Goal: Browse casually

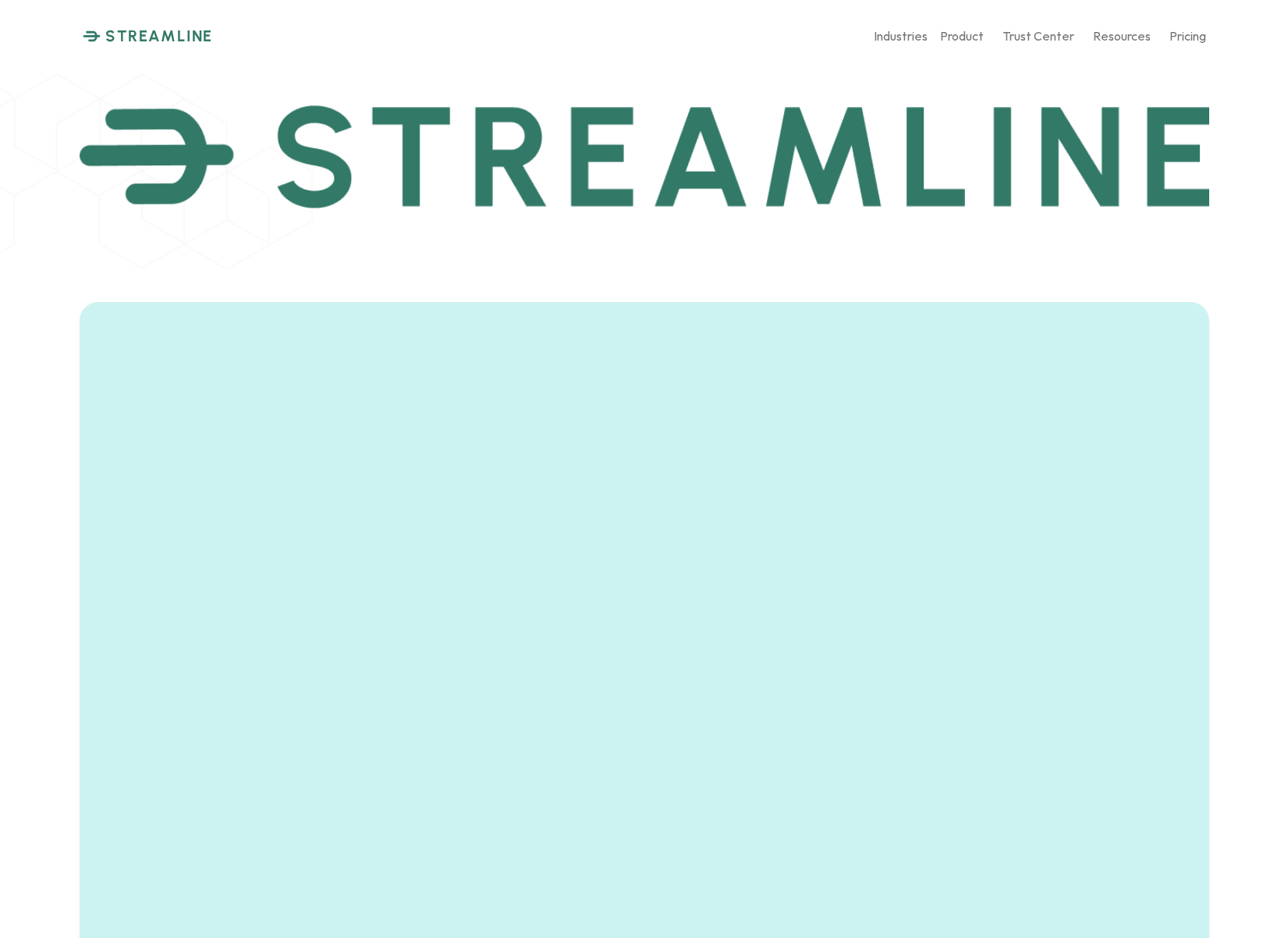
scroll to position [903, 0]
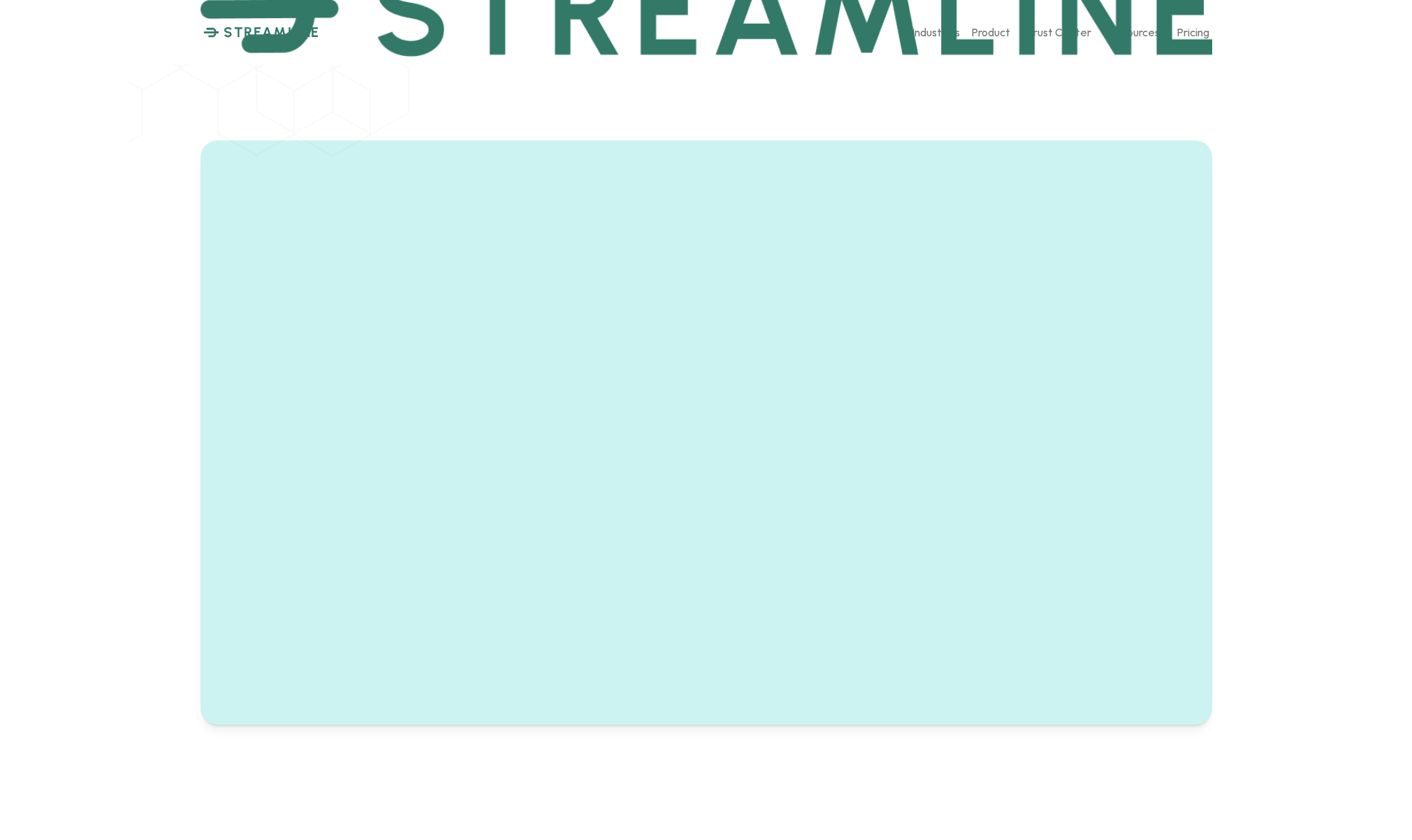
scroll to position [967, 0]
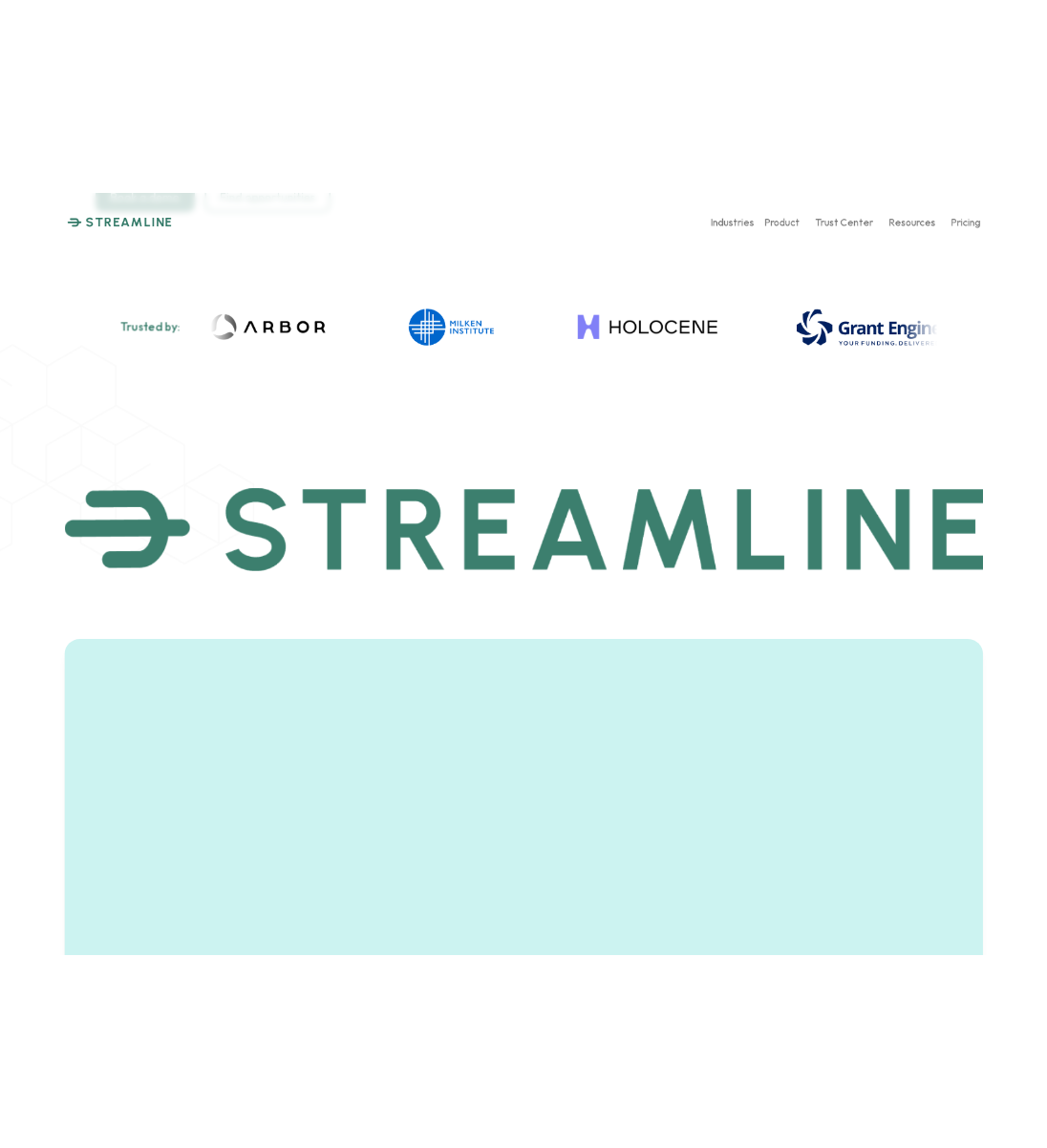
scroll to position [1132, 0]
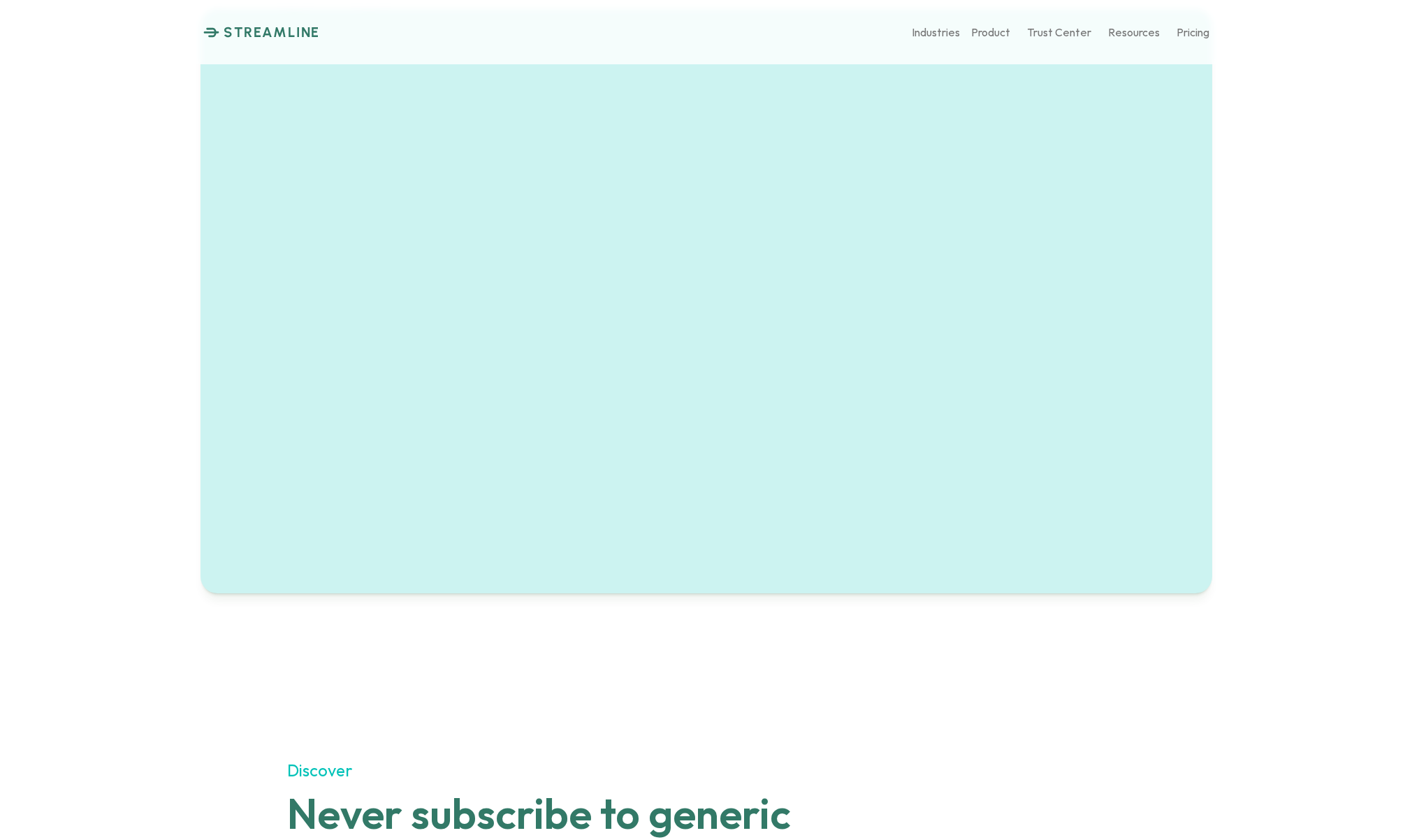
scroll to position [1179, 0]
